Goal: Task Accomplishment & Management: Complete application form

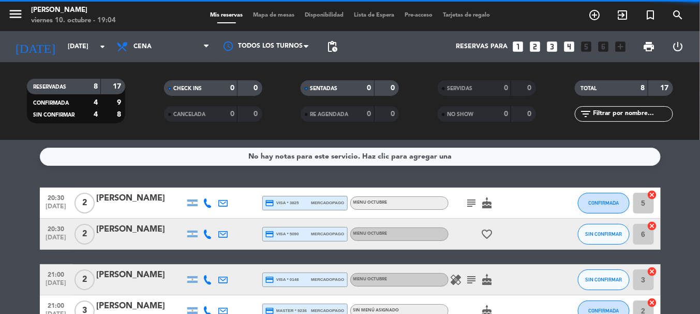
click at [0, 180] on div "No hay notas para este servicio. Haz clic para agregar una 20:30 [DATE] 2 [PERS…" at bounding box center [350, 227] width 700 height 174
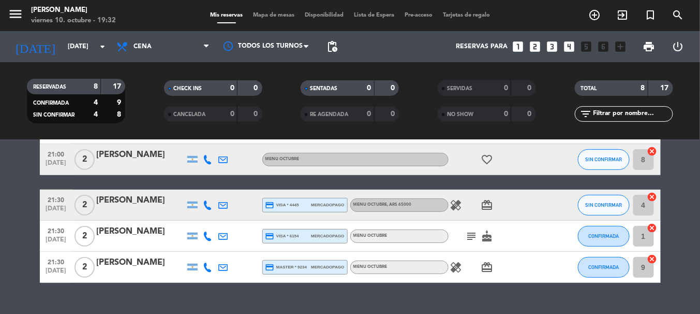
scroll to position [161, 0]
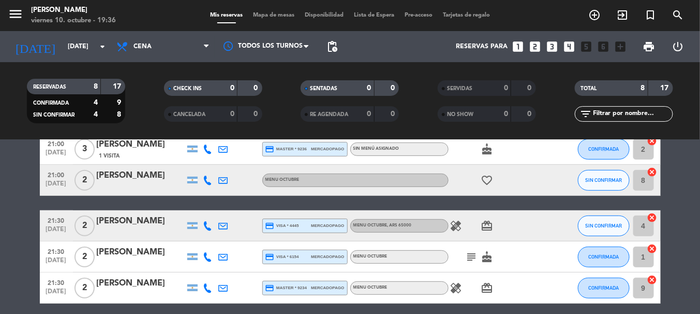
click at [10, 260] on bookings-row "20:30 [DATE] 2 [PERSON_NAME] credit_card visa * 3825 mercadopago MENU OCTUBRE s…" at bounding box center [350, 164] width 700 height 277
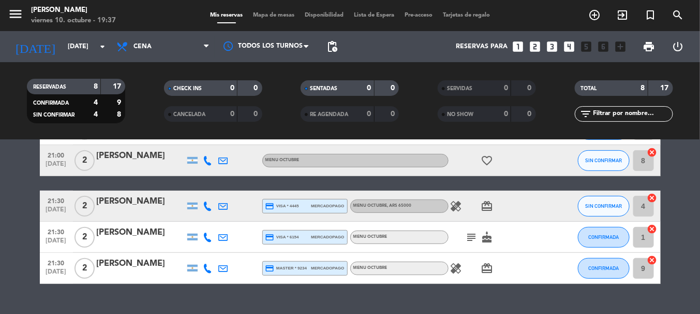
scroll to position [182, 0]
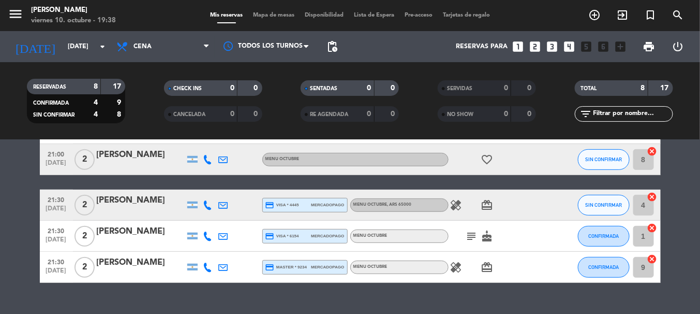
click at [208, 206] on icon at bounding box center [207, 204] width 9 height 9
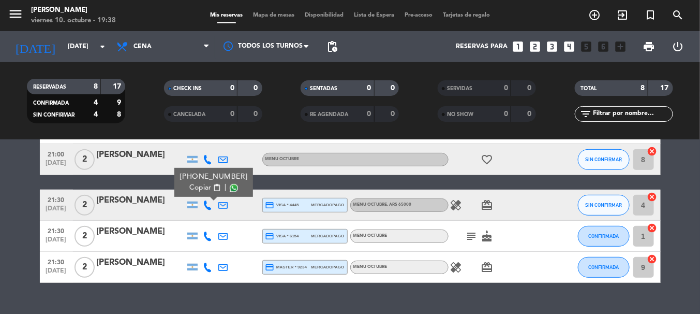
click at [213, 188] on span "content_paste" at bounding box center [217, 188] width 8 height 8
click at [0, 202] on bookings-row "20:30 [DATE] 2 [PERSON_NAME] credit_card visa * 3825 mercadopago MENU OCTUBRE s…" at bounding box center [350, 143] width 700 height 277
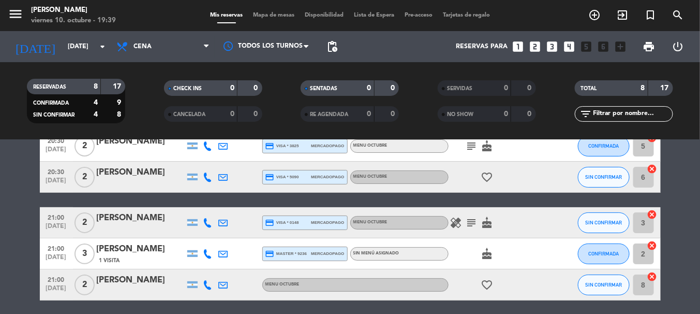
scroll to position [0, 0]
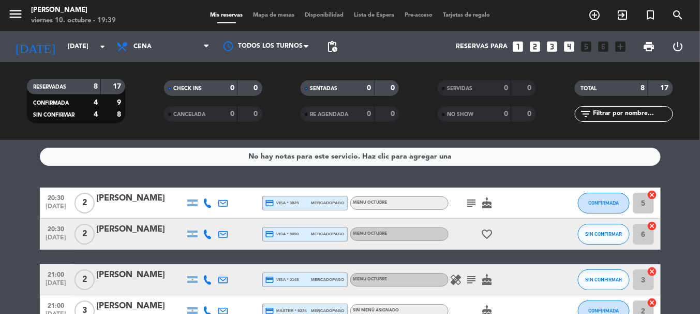
click at [470, 200] on icon "subject" at bounding box center [472, 203] width 12 height 12
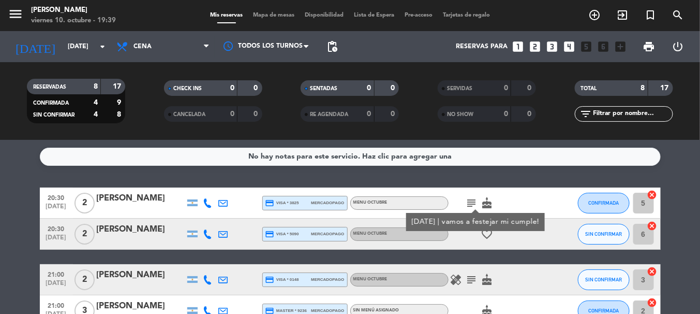
click at [515, 194] on div "subject [DATE] | vamos a festejar mi cumple! cake" at bounding box center [495, 202] width 93 height 31
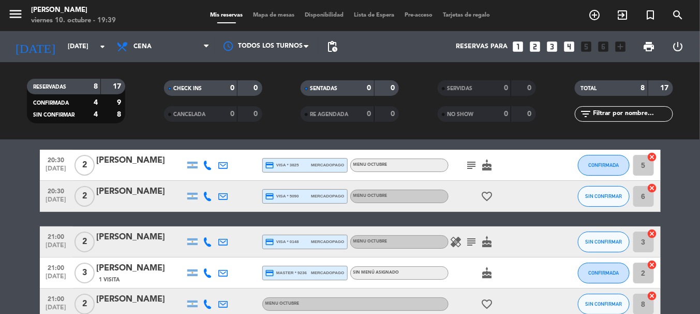
scroll to position [40, 0]
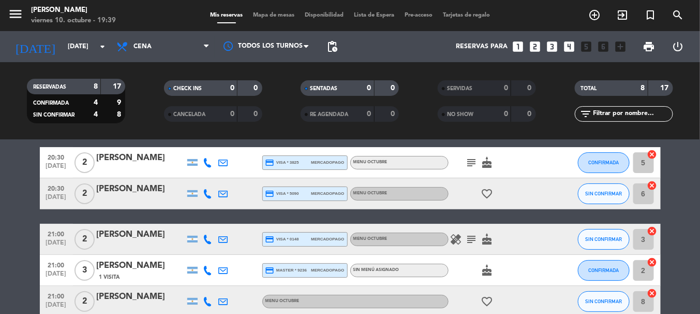
click at [454, 238] on icon "healing" at bounding box center [456, 239] width 12 height 12
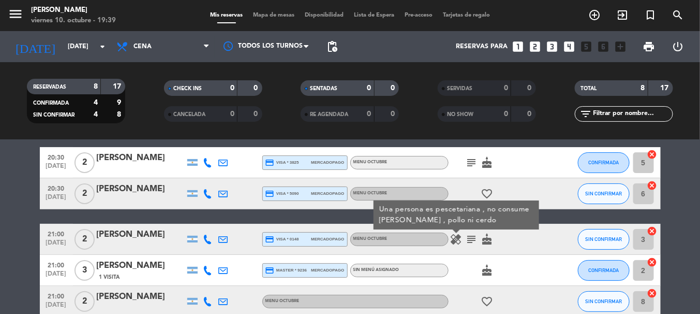
click at [470, 236] on icon "subject" at bounding box center [472, 239] width 12 height 12
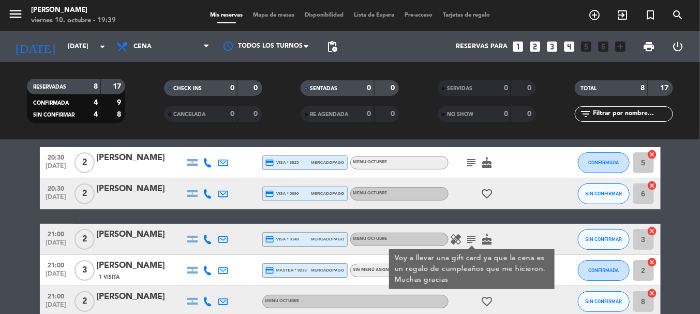
click at [515, 227] on div "healing subject Voy a llevar una gift card ya que la cena es un regalo de cumpl…" at bounding box center [495, 239] width 93 height 31
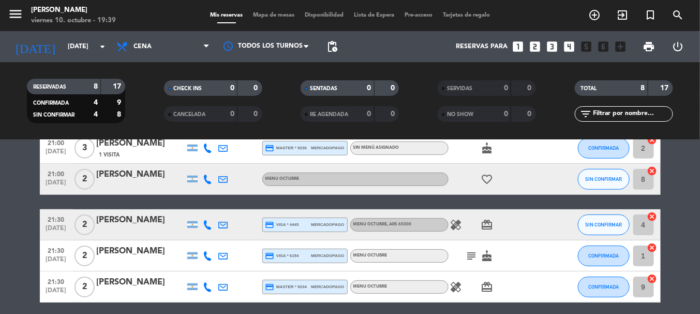
scroll to position [163, 0]
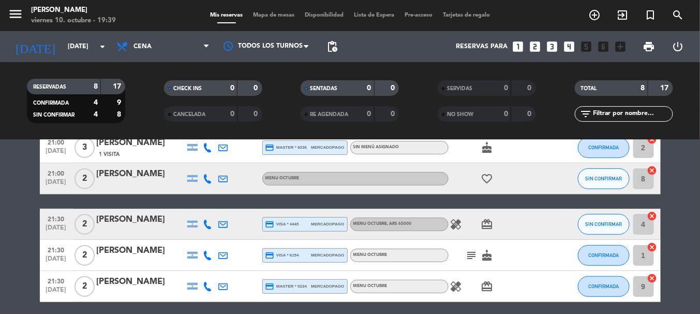
click at [457, 223] on icon "healing" at bounding box center [456, 224] width 12 height 12
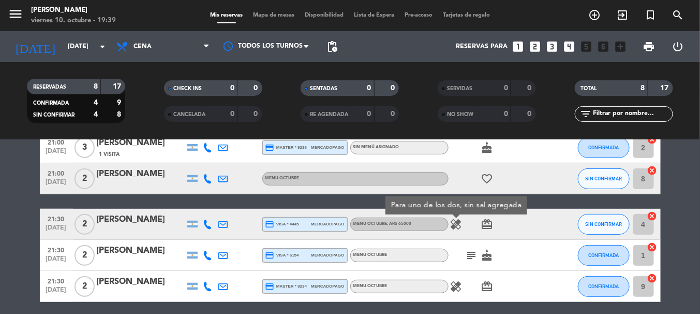
click at [470, 256] on icon "subject" at bounding box center [472, 255] width 12 height 12
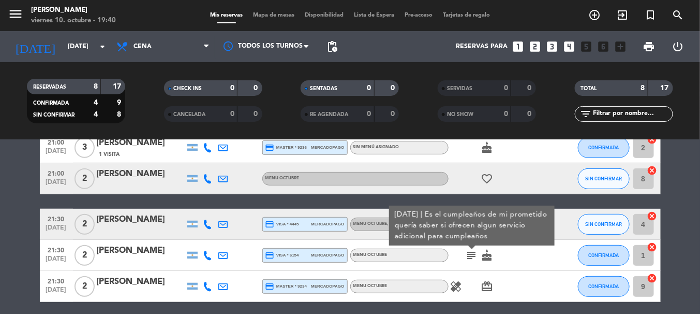
click at [458, 285] on icon "healing" at bounding box center [456, 286] width 12 height 12
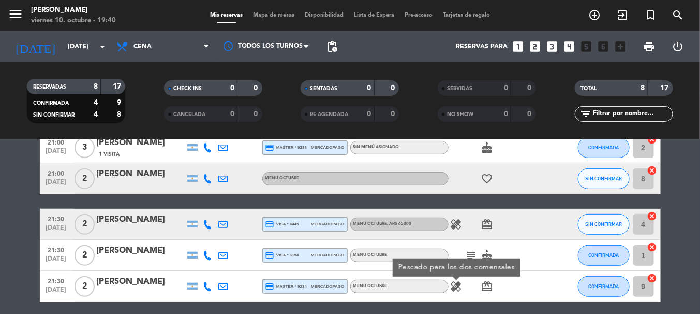
click at [554, 218] on div at bounding box center [556, 224] width 28 height 31
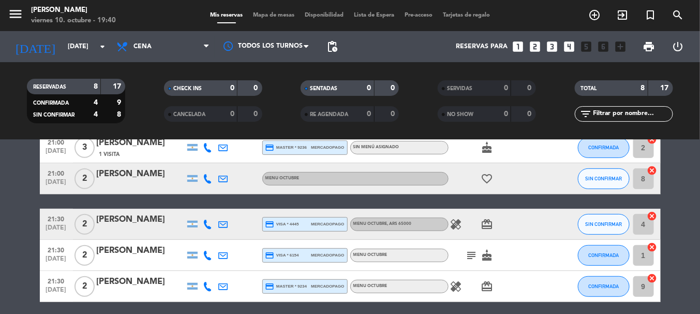
click at [471, 256] on icon "subject" at bounding box center [472, 255] width 12 height 12
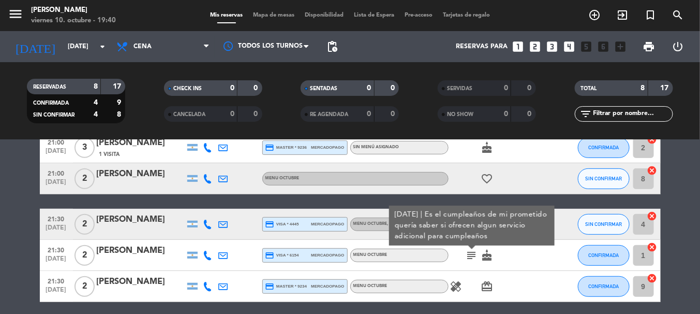
click at [491, 258] on icon "cake" at bounding box center [487, 255] width 12 height 12
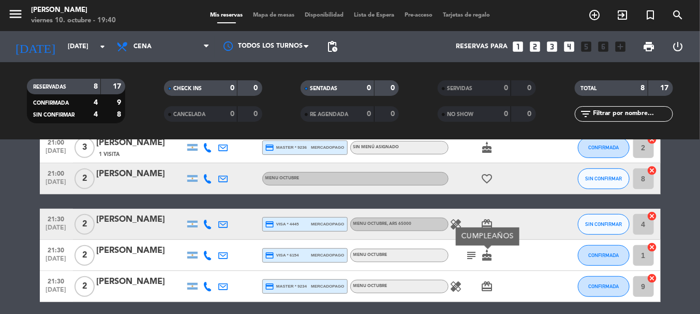
click at [556, 208] on div "20:30 [DATE] 2 [PERSON_NAME] credit_card visa * 3825 mercadopago MENU OCTUBRE s…" at bounding box center [350, 162] width 621 height 277
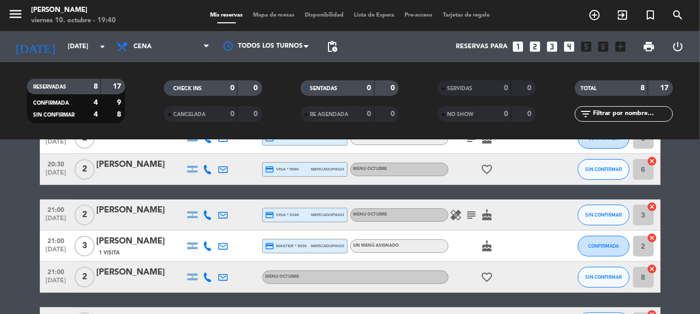
scroll to position [0, 0]
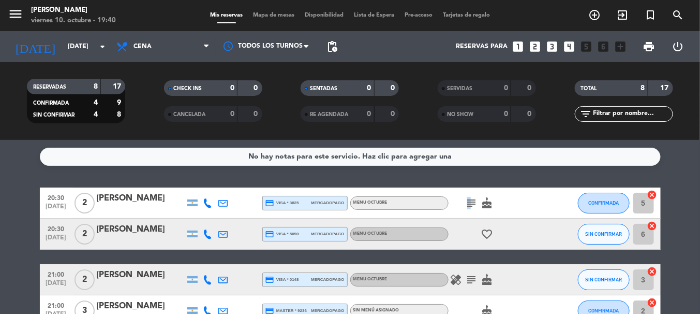
drag, startPoint x: 466, startPoint y: 194, endPoint x: 469, endPoint y: 198, distance: 5.5
click at [469, 198] on div "subject cake" at bounding box center [495, 202] width 93 height 31
click at [469, 198] on icon "subject" at bounding box center [472, 203] width 12 height 12
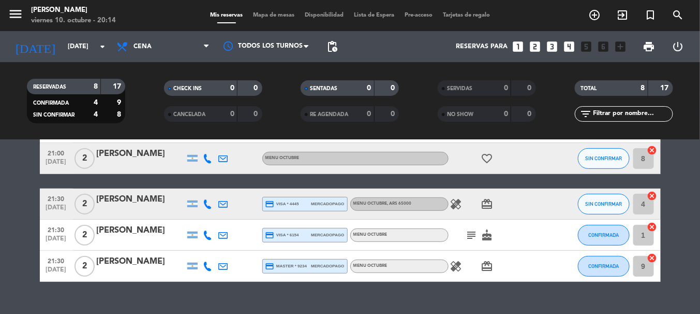
scroll to position [202, 0]
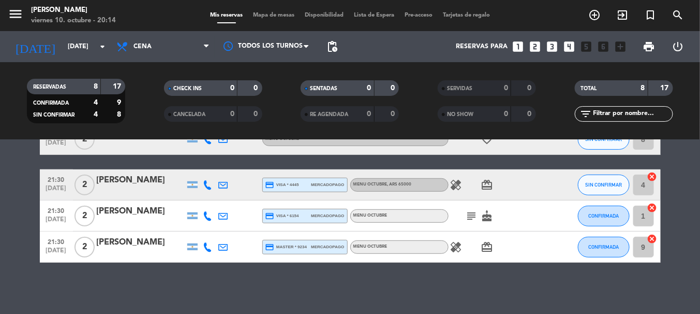
click at [455, 248] on icon "healing" at bounding box center [456, 247] width 12 height 12
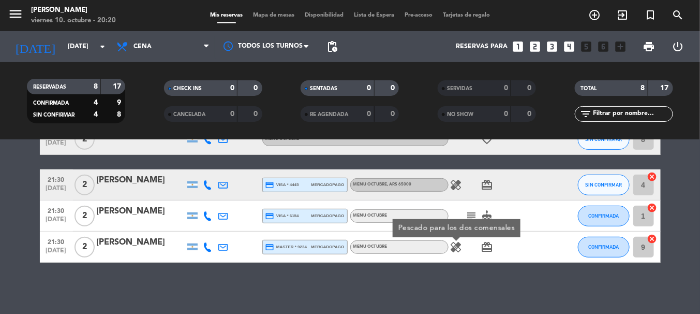
click at [453, 179] on icon "healing" at bounding box center [456, 185] width 12 height 12
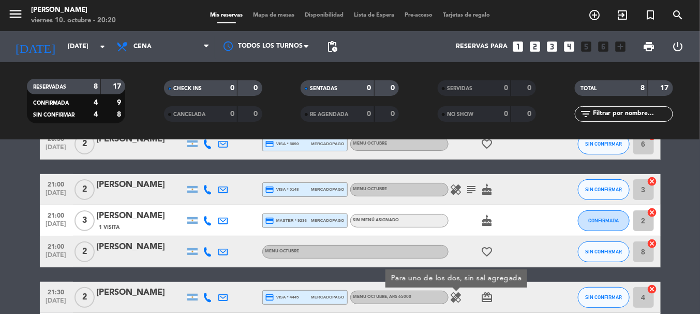
scroll to position [88, 0]
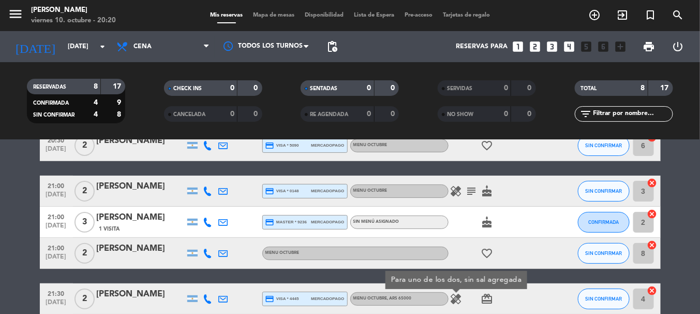
click at [473, 193] on icon "subject" at bounding box center [472, 191] width 12 height 12
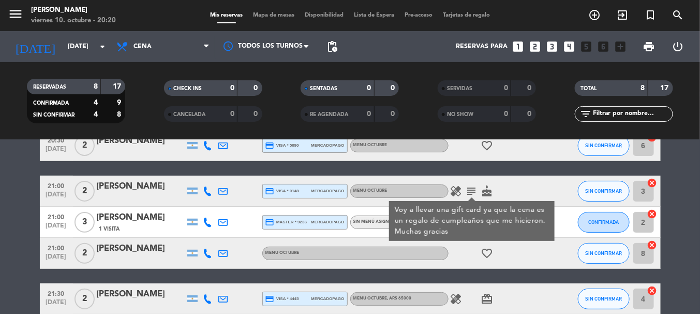
click at [455, 192] on icon "healing" at bounding box center [456, 191] width 12 height 12
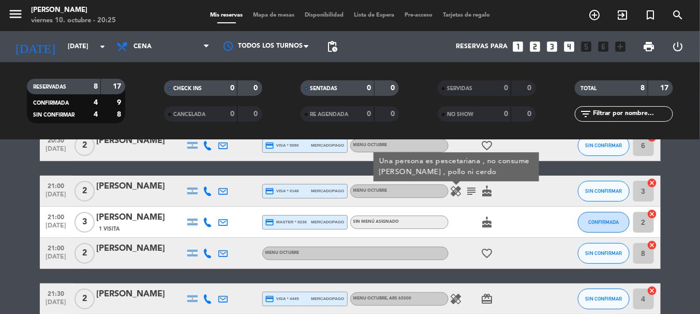
click at [8, 244] on bookings-row "20:30 [DATE] 2 [PERSON_NAME] credit_card visa * 3825 mercadopago MENU OCTUBRE s…" at bounding box center [350, 237] width 700 height 277
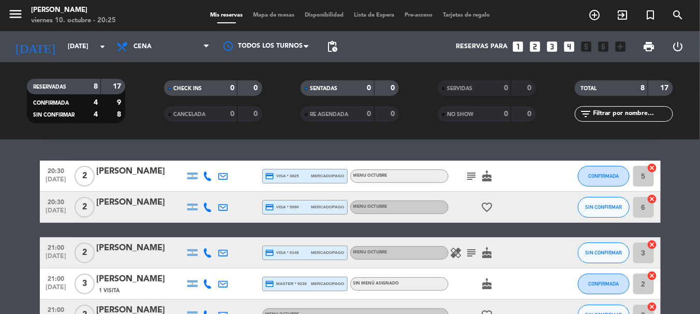
scroll to position [7, 0]
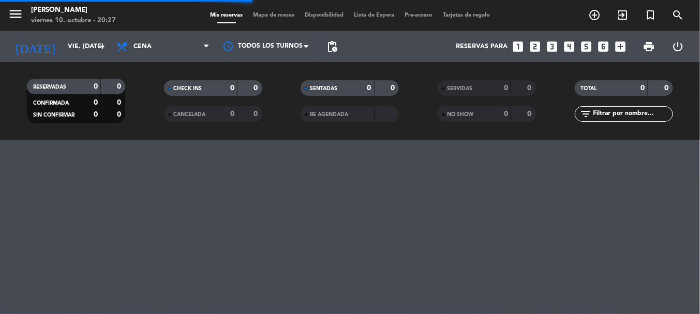
click at [0, 208] on div "menu Chaucha Palito viernes 10. octubre - 20:27 Mis reservas Mapa de mesas Disp…" at bounding box center [350, 157] width 700 height 314
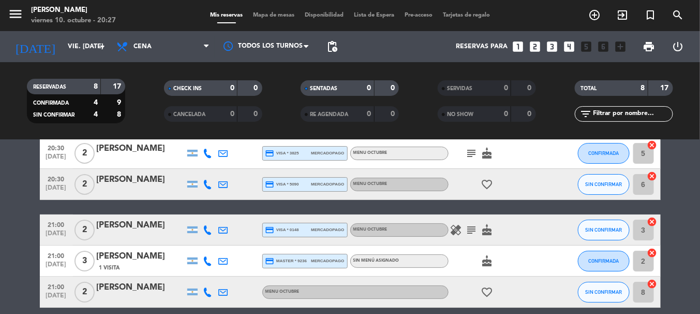
scroll to position [19, 0]
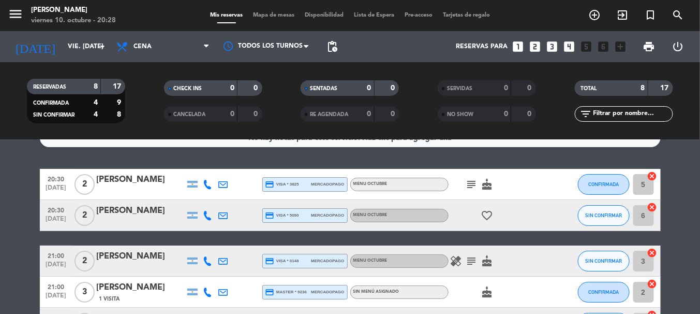
click at [536, 47] on icon "looks_two" at bounding box center [535, 46] width 13 height 13
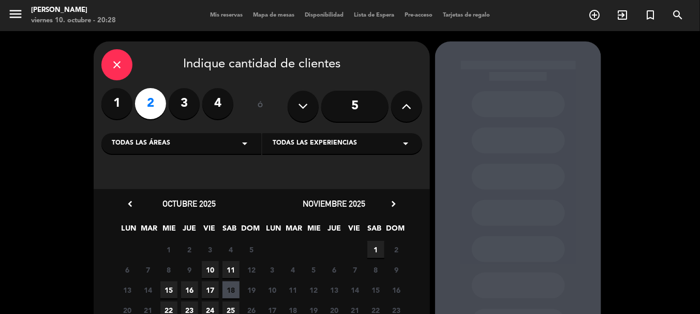
click at [208, 267] on span "10" at bounding box center [210, 269] width 17 height 17
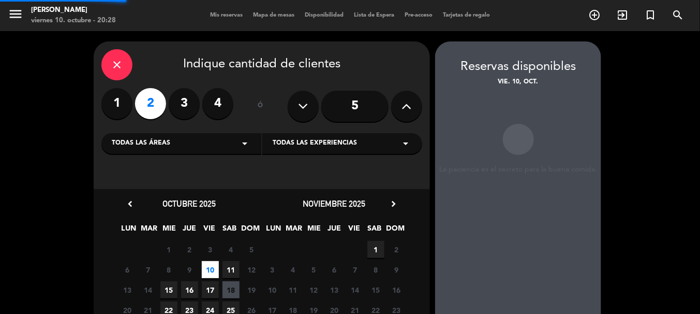
scroll to position [41, 0]
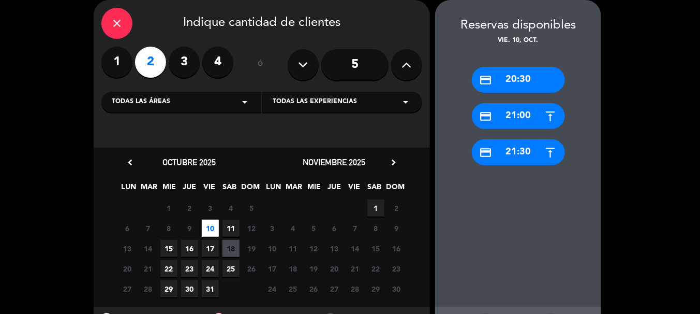
click at [508, 83] on div "credit_card 20:30" at bounding box center [518, 80] width 93 height 26
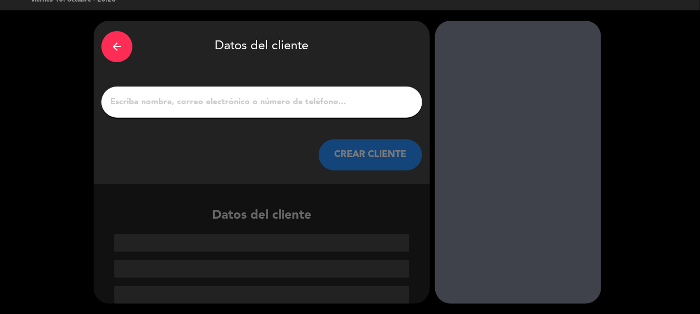
scroll to position [20, 0]
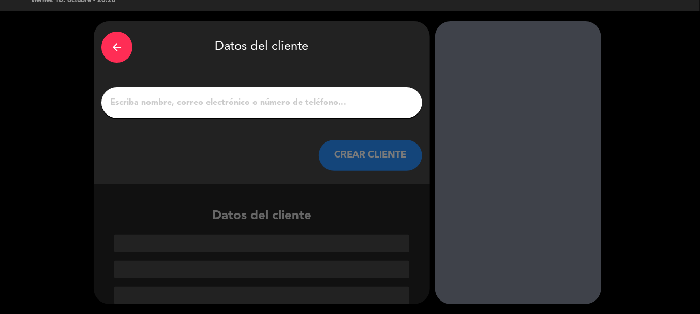
click at [255, 85] on div "arrow_back Datos del cliente CREAR CLIENTE" at bounding box center [262, 102] width 336 height 163
click at [262, 107] on input "1" at bounding box center [261, 102] width 305 height 14
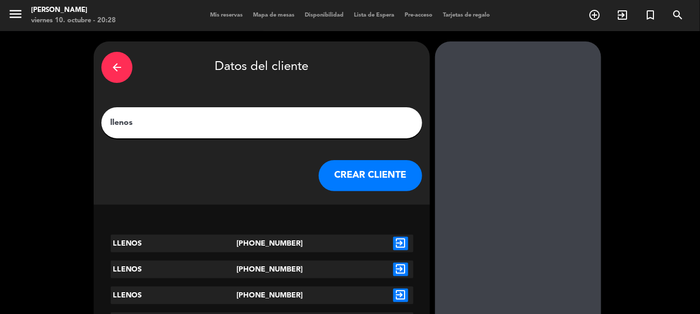
type input "llenos"
click at [335, 170] on button "CREAR CLIENTE" at bounding box center [370, 175] width 103 height 31
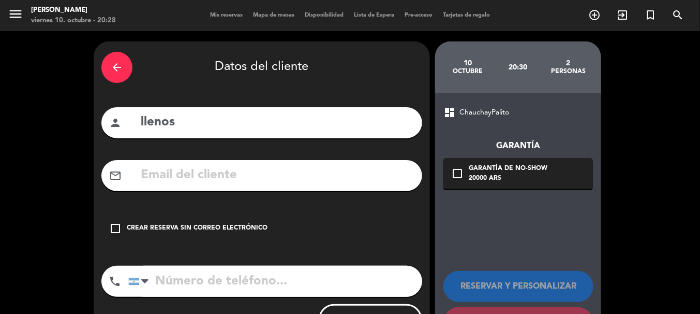
click at [145, 230] on div "Crear reserva sin correo electrónico" at bounding box center [197, 228] width 141 height 10
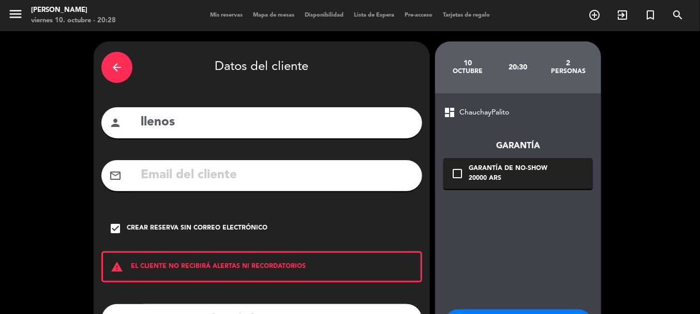
click at [525, 263] on div "dashboard ChauchayPalito Garantía check_box_outline_blank Garantía de no-show 2…" at bounding box center [518, 240] width 166 height 295
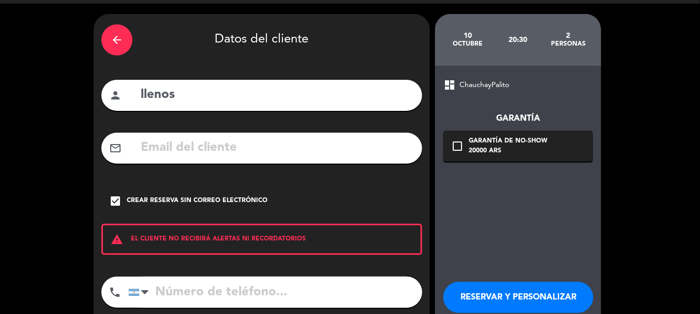
scroll to position [40, 0]
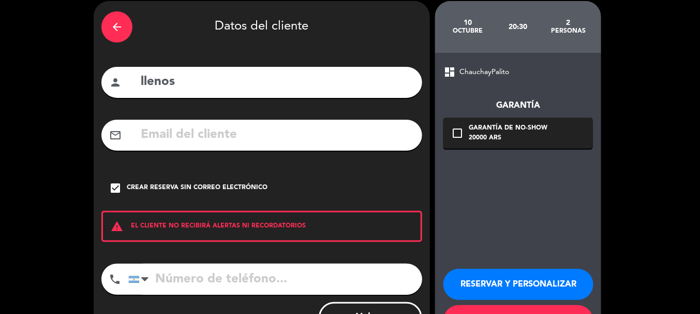
click at [525, 263] on div "RESERVAR Y PERSONALIZAR RESERVAR Y TERMINAR" at bounding box center [518, 297] width 150 height 101
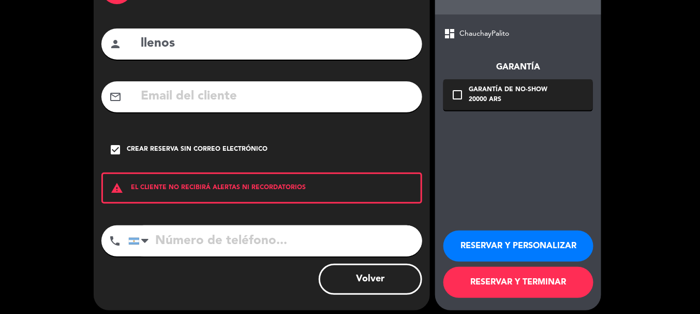
scroll to position [81, 0]
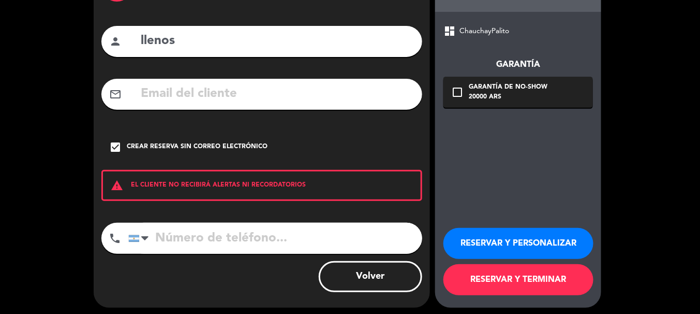
click at [519, 287] on button "RESERVAR Y TERMINAR" at bounding box center [518, 279] width 150 height 31
